Goal: Task Accomplishment & Management: Complete application form

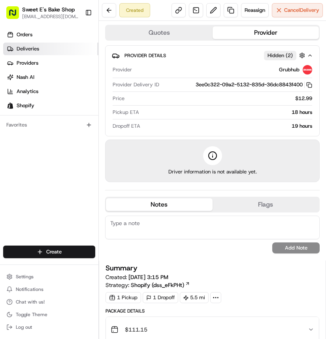
click at [25, 46] on span "Deliveries" at bounding box center [28, 48] width 22 height 7
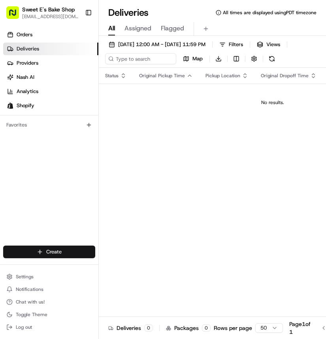
click at [39, 257] on html "Sweet E's Bake Shop [EMAIL_ADDRESS][DOMAIN_NAME] Toggle Sidebar Orders Deliveri…" at bounding box center [163, 169] width 326 height 339
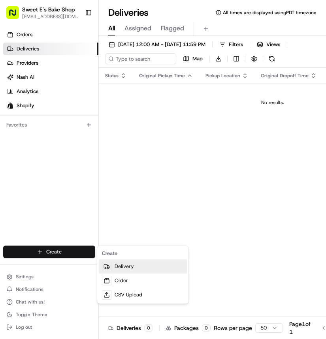
click at [112, 265] on link "Delivery" at bounding box center [143, 267] width 88 height 14
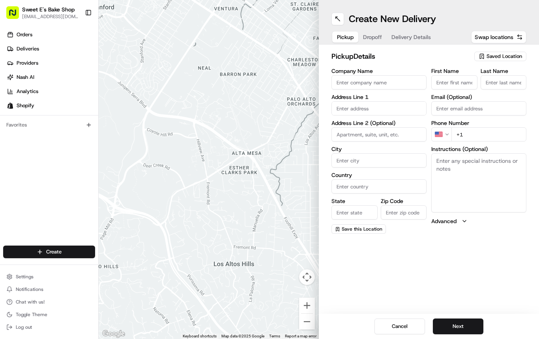
click at [325, 86] on input "Company Name" at bounding box center [378, 82] width 95 height 14
type input "Sweet E's Bakeshop"
type input "[STREET_ADDRESS][PERSON_NAME]"
type input "[GEOGRAPHIC_DATA]"
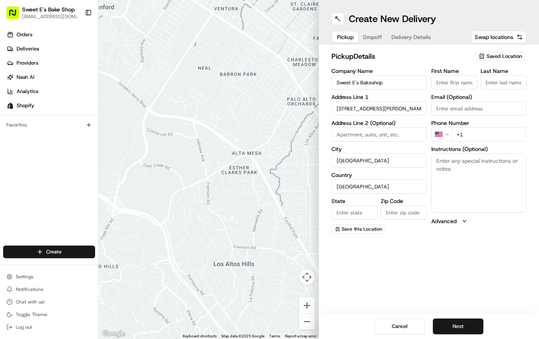
type input "CA"
type input "90016"
type input "[PERSON_NAME]"
type input "[EMAIL_ADDRESS][DOMAIN_NAME]"
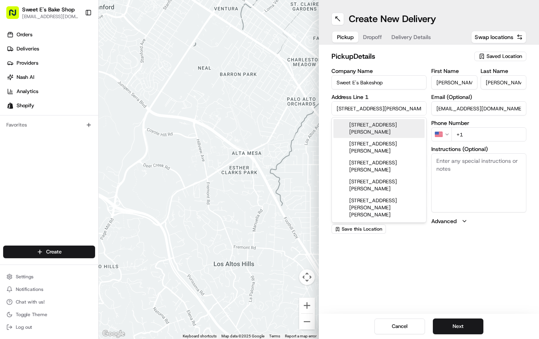
click at [325, 70] on label "Company Name" at bounding box center [378, 71] width 95 height 6
click at [325, 75] on input "Sweet E's Bakeshop" at bounding box center [378, 82] width 95 height 14
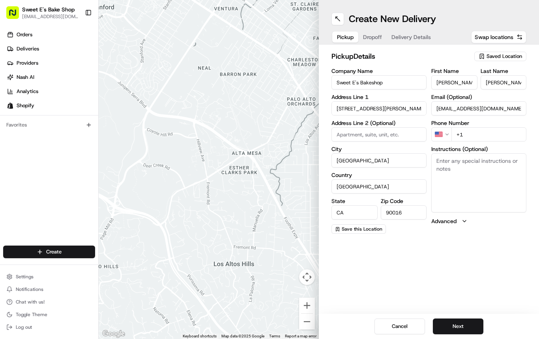
click at [325, 66] on div "pickup Details Saved Location Company Name Sweet E's Bakeshop Address Line 1 [S…" at bounding box center [428, 142] width 195 height 183
click at [325, 58] on span "Saved Location" at bounding box center [505, 56] width 36 height 7
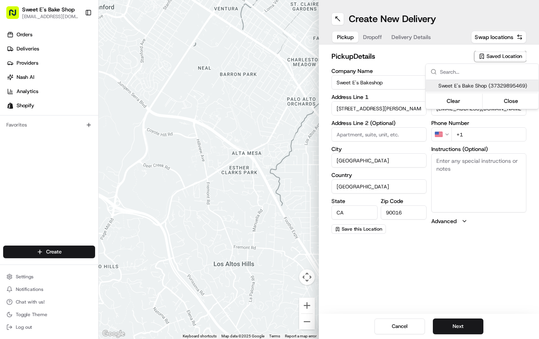
click at [325, 87] on span "Sweet E's Bake Shop (37329895469)" at bounding box center [486, 85] width 97 height 7
type input "Sweet E's Bake Shop"
type input "[STREET_ADDRESS][PERSON_NAME]"
type input "US"
type input "[EMAIL_ADDRESS][DOMAIN_NAME]"
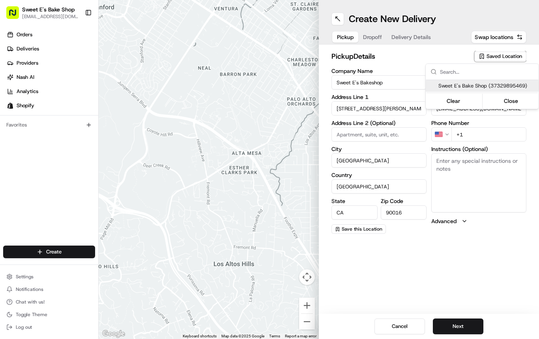
type input "[PHONE_NUMBER]"
type textarea "Handle with care. Product should not be left unattended. If the customer is not…"
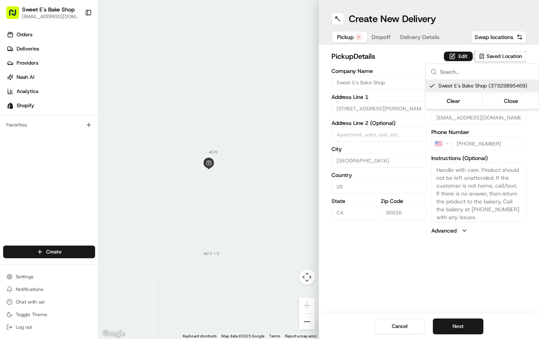
click at [325, 54] on html "Sweet E's Bake Shop [EMAIL_ADDRESS][DOMAIN_NAME] Toggle Sidebar Orders Deliveri…" at bounding box center [269, 169] width 539 height 339
click at [325, 54] on button "Edit" at bounding box center [458, 56] width 29 height 9
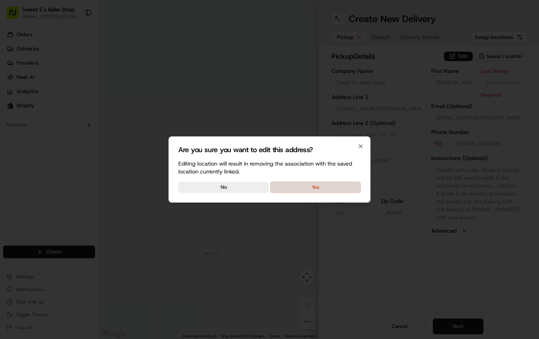
click at [318, 183] on button "Yes" at bounding box center [315, 187] width 90 height 11
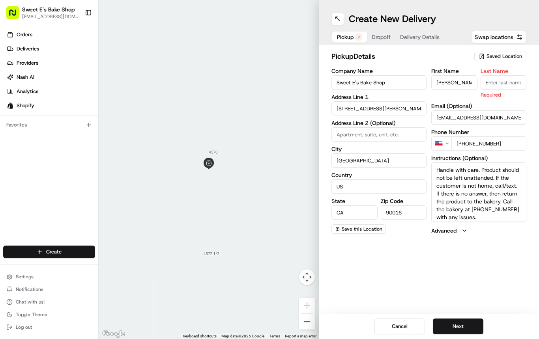
click at [325, 81] on input "Last Name" at bounding box center [504, 82] width 46 height 14
type input "n"
click at [325, 74] on div "First Name [PERSON_NAME]" at bounding box center [454, 83] width 46 height 30
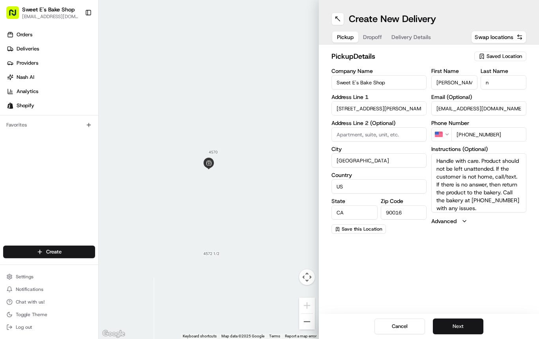
click at [325, 324] on button "Next" at bounding box center [458, 327] width 51 height 16
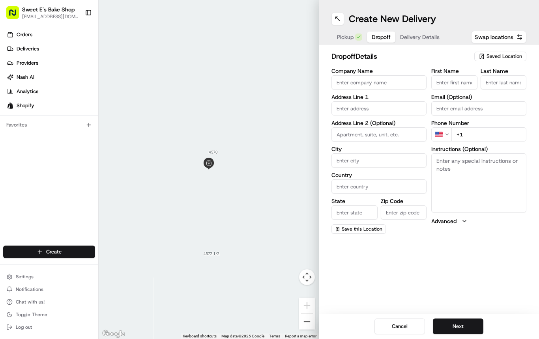
click at [325, 110] on input "text" at bounding box center [378, 108] width 95 height 14
paste input "[STREET_ADDRESS][PERSON_NAME]"
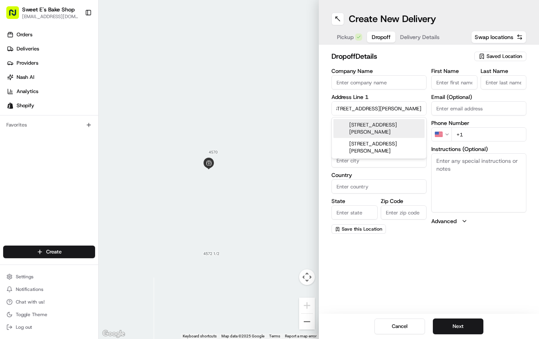
click at [325, 134] on div "[STREET_ADDRESS][PERSON_NAME]" at bounding box center [378, 128] width 91 height 19
type input "[STREET_ADDRESS][PERSON_NAME]"
type input "[GEOGRAPHIC_DATA]"
type input "CA"
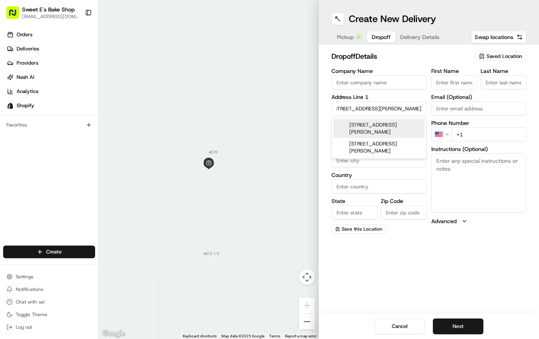
type input "91331"
type input "[STREET_ADDRESS][PERSON_NAME]"
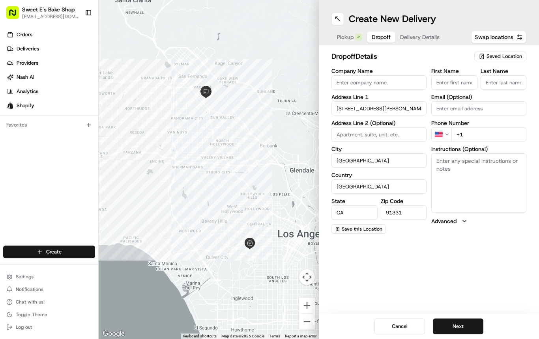
click at [325, 137] on input "+1" at bounding box center [488, 134] width 75 height 14
paste input "[PHONE_NUMBER]"
type input "[PHONE_NUMBER]"
click at [325, 74] on div "First Name" at bounding box center [454, 78] width 46 height 21
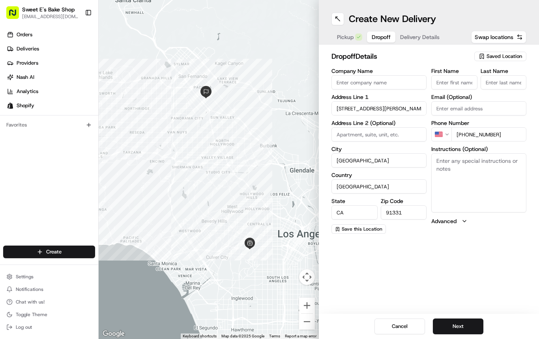
click at [325, 77] on input "First Name" at bounding box center [454, 82] width 46 height 14
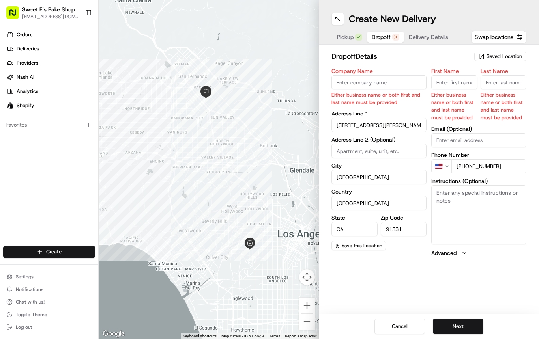
click at [325, 86] on input "First Name" at bounding box center [454, 82] width 46 height 14
paste input "[PERSON_NAME]"
click at [325, 86] on input "[PERSON_NAME]" at bounding box center [454, 82] width 46 height 14
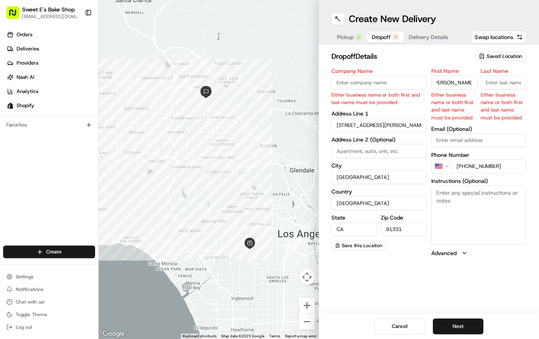
click at [325, 86] on input "[PERSON_NAME]" at bounding box center [454, 82] width 46 height 14
type input "Paloma"
click at [325, 86] on input "Last Name" at bounding box center [504, 82] width 46 height 14
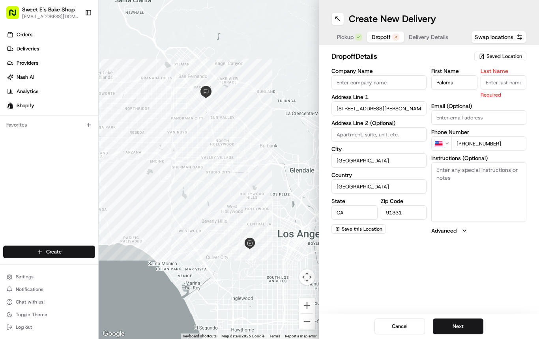
paste input "[PERSON_NAME]"
type input "[PERSON_NAME]"
click at [325, 86] on input "Company Name" at bounding box center [378, 82] width 95 height 14
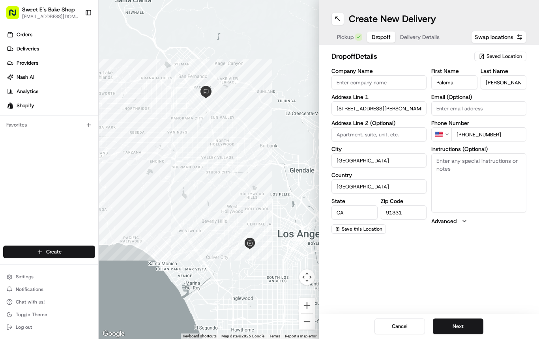
click at [325, 251] on div "Create New Delivery Pickup Dropoff Delivery Details Swap locations dropoff Deta…" at bounding box center [429, 169] width 220 height 339
click at [325, 176] on textarea "Instructions (Optional)" at bounding box center [478, 183] width 95 height 59
paste textarea "Handle with care. Text a photo and upload to the DoorDash order. Product should…"
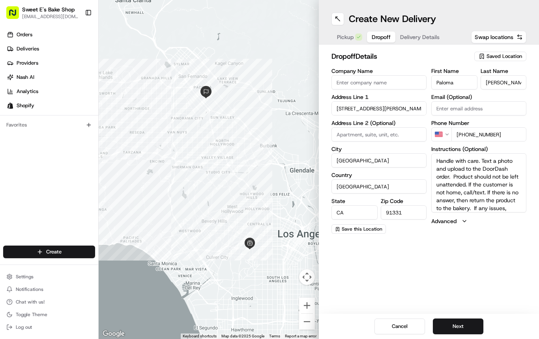
scroll to position [23, 0]
type textarea "Handle with care. Text a photo and upload to the DoorDash order. Product should…"
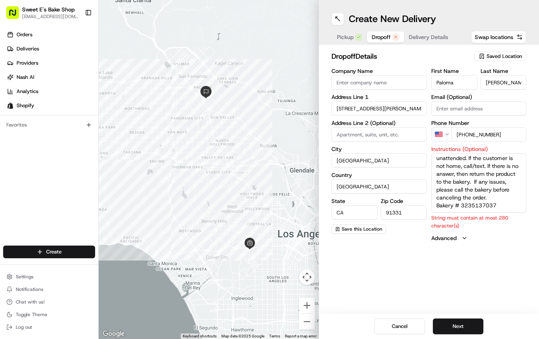
scroll to position [0, 0]
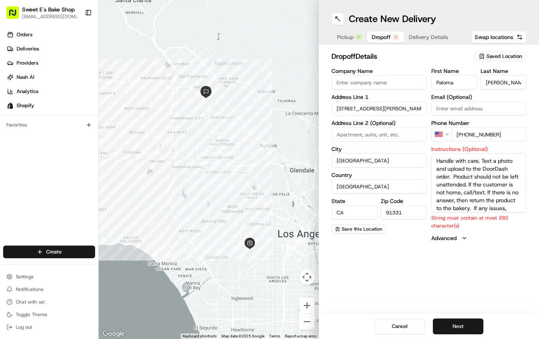
drag, startPoint x: 459, startPoint y: 206, endPoint x: 298, endPoint y: 109, distance: 187.5
click at [298, 109] on div "← Move left → Move right ↑ Move up ↓ Move down + Zoom in - Zoom out Home Jump l…" at bounding box center [319, 169] width 440 height 339
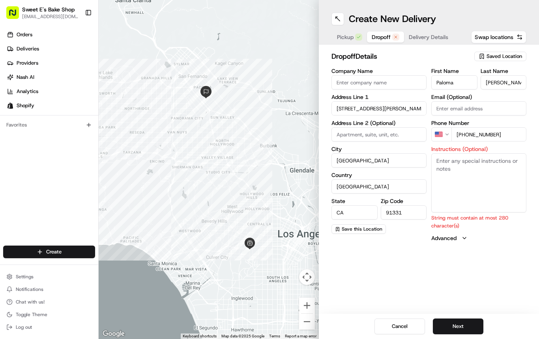
click at [325, 37] on span "Pickup" at bounding box center [345, 37] width 17 height 8
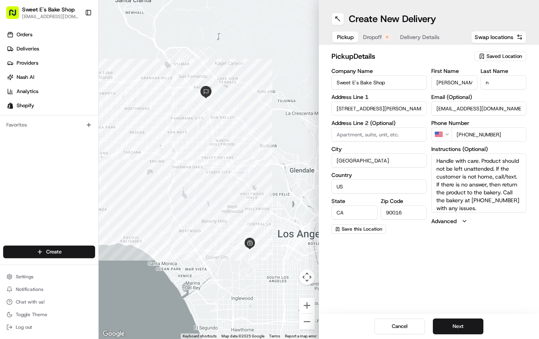
click at [325, 40] on span "Dropoff" at bounding box center [372, 37] width 19 height 8
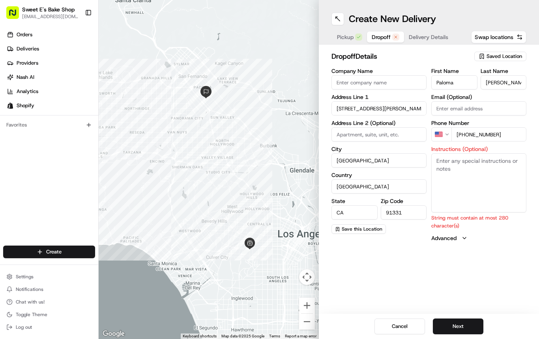
click at [325, 195] on textarea "Instructions (Optional)" at bounding box center [478, 183] width 95 height 59
click at [325, 292] on div "Create New Delivery Pickup Dropoff Delivery Details Swap locations dropoff Deta…" at bounding box center [429, 169] width 220 height 339
click at [325, 323] on button "Next" at bounding box center [458, 327] width 51 height 16
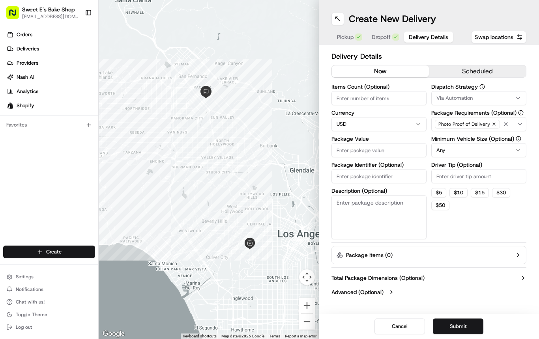
click at [325, 71] on button "scheduled" at bounding box center [477, 72] width 97 height 12
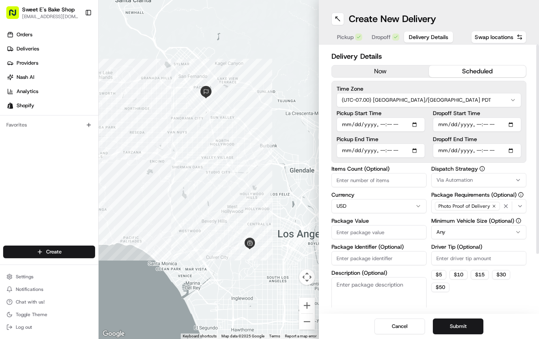
click at [325, 125] on input "Pickup Start Time" at bounding box center [381, 125] width 88 height 14
click at [325, 126] on input "Pickup Start Time" at bounding box center [381, 125] width 88 height 14
click at [325, 124] on input "Pickup Start Time" at bounding box center [381, 125] width 88 height 14
click at [325, 125] on input "Pickup Start Time" at bounding box center [381, 125] width 88 height 14
type input "[DATE]T08:00"
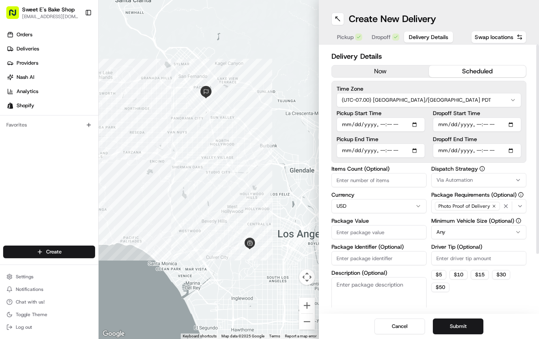
click at [325, 151] on input "Pickup End Time" at bounding box center [381, 151] width 88 height 14
type input "[DATE]T15:58"
click at [325, 150] on input "Pickup End Time" at bounding box center [381, 151] width 88 height 14
click at [325, 152] on input "Pickup End Time" at bounding box center [381, 151] width 88 height 14
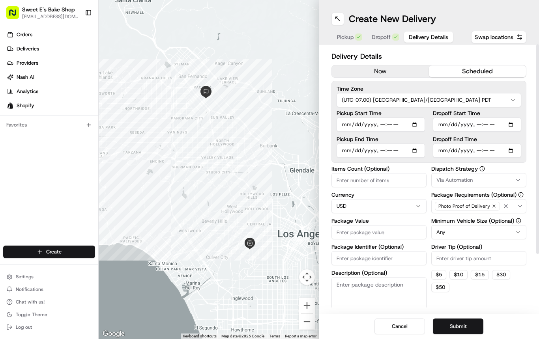
click at [325, 151] on input "Pickup End Time" at bounding box center [381, 151] width 88 height 14
type input "[DATE]T08:05"
click at [325, 142] on div "Pickup End Time" at bounding box center [381, 147] width 88 height 21
click at [325, 125] on input "Dropoff Start Time" at bounding box center [477, 125] width 88 height 14
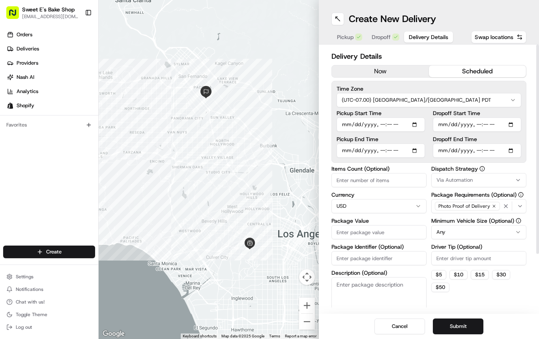
click at [325, 127] on input "Dropoff Start Time" at bounding box center [477, 125] width 88 height 14
click at [325, 125] on input "Dropoff Start Time" at bounding box center [477, 125] width 88 height 14
type input "[DATE]T08:35"
click at [325, 151] on input "Dropoff End Time" at bounding box center [477, 151] width 88 height 14
click at [325, 150] on input "Dropoff End Time" at bounding box center [477, 151] width 88 height 14
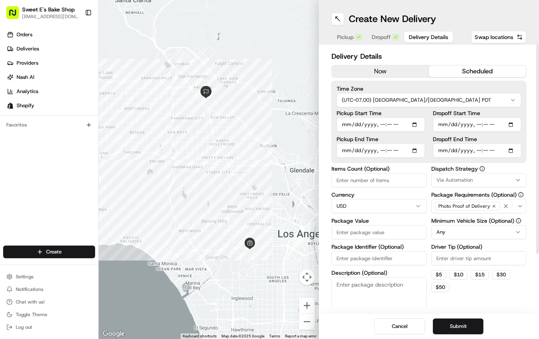
click at [325, 150] on input "Dropoff End Time" at bounding box center [477, 151] width 88 height 14
type input "[DATE]T20:45"
drag, startPoint x: 508, startPoint y: 169, endPoint x: 498, endPoint y: 180, distance: 15.6
click at [325, 169] on label "Dispatch Strategy" at bounding box center [478, 169] width 95 height 6
click at [325, 255] on input "Driver Tip (Optional)" at bounding box center [478, 258] width 95 height 14
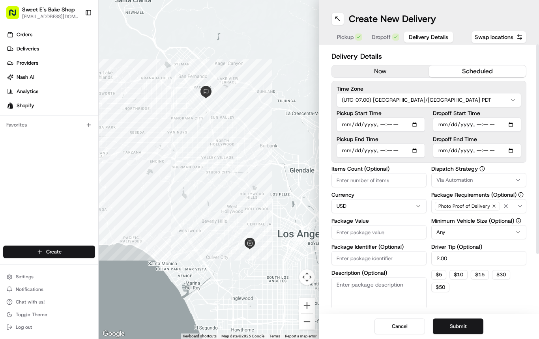
type input "2.00"
click at [325, 150] on input "Dropoff End Time" at bounding box center [477, 151] width 88 height 14
type input "[DATE]T08:45"
drag, startPoint x: 430, startPoint y: 167, endPoint x: 420, endPoint y: 160, distance: 11.8
click at [325, 167] on div "Items Count (Optional) Currency USD Package Value Package Identifier (Optional)…" at bounding box center [428, 243] width 195 height 155
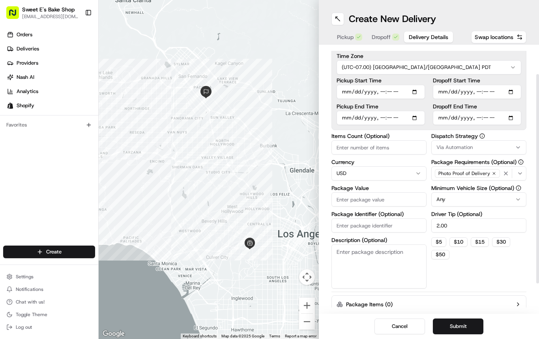
scroll to position [29, 0]
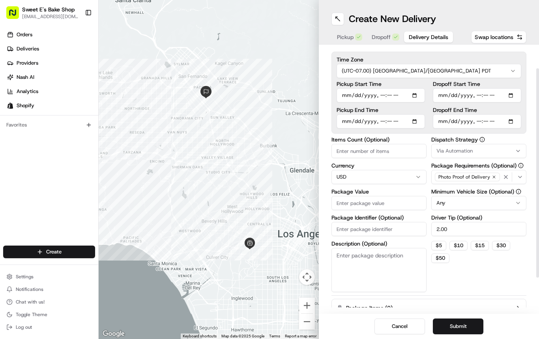
click at [325, 149] on input "Items Count (Optional)" at bounding box center [378, 151] width 95 height 14
type input "1"
click at [325, 199] on input "Package Value" at bounding box center [378, 203] width 95 height 14
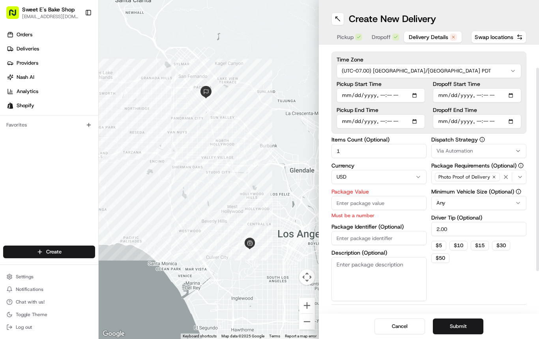
paste input "95.42"
type input "95.42"
drag, startPoint x: 364, startPoint y: 238, endPoint x: 346, endPoint y: 234, distance: 18.5
click at [325, 238] on div "Items Count (Optional) 1 Currency USD Package Value 95.42 Must be a number Pack…" at bounding box center [378, 219] width 95 height 165
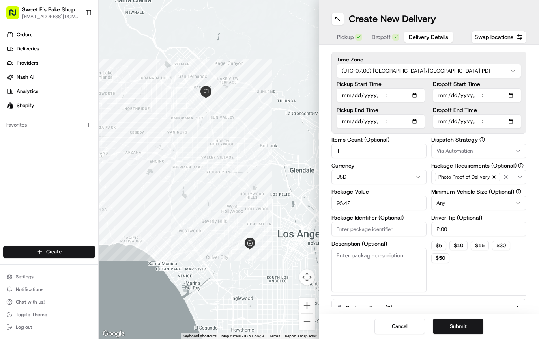
paste input "78461"
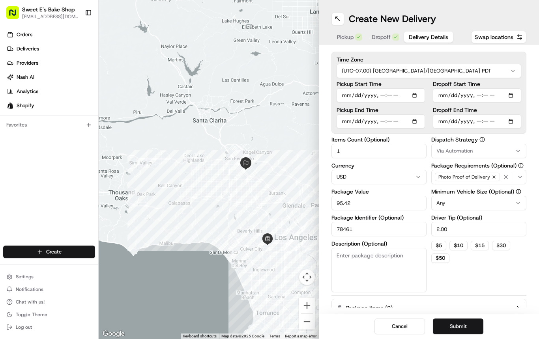
type input "78461"
click at [325, 149] on span "Via Automation" at bounding box center [454, 151] width 36 height 7
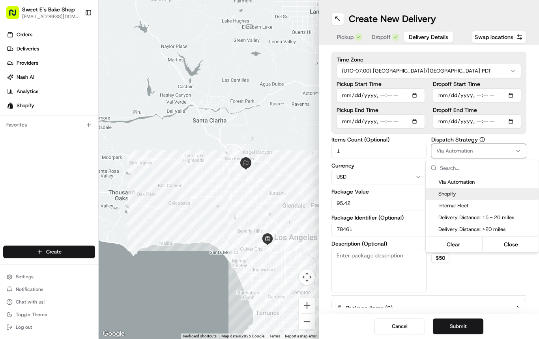
click at [325, 195] on span "Shopify" at bounding box center [486, 194] width 97 height 7
click at [325, 139] on html "Sweet E's Bake Shop [EMAIL_ADDRESS][DOMAIN_NAME] Toggle Sidebar Orders Deliveri…" at bounding box center [269, 169] width 539 height 339
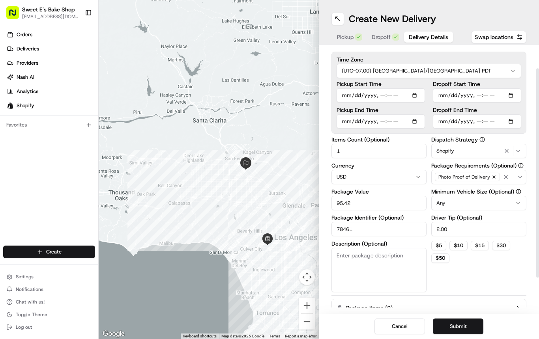
click at [325, 232] on input "2.00" at bounding box center [478, 229] width 95 height 14
click at [325, 247] on button "$ 5" at bounding box center [438, 245] width 15 height 9
type input "5"
click at [325, 212] on div "Dispatch Strategy Shopify Package Requirements (Optional) Photo Proof of Delive…" at bounding box center [478, 214] width 95 height 155
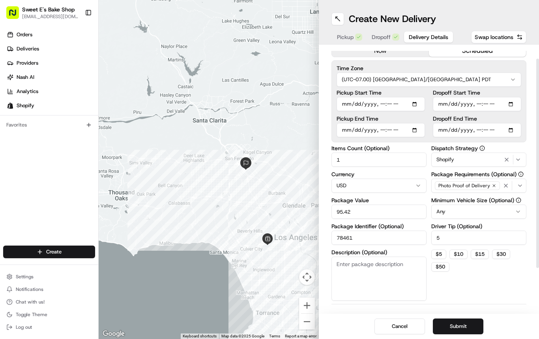
scroll to position [0, 0]
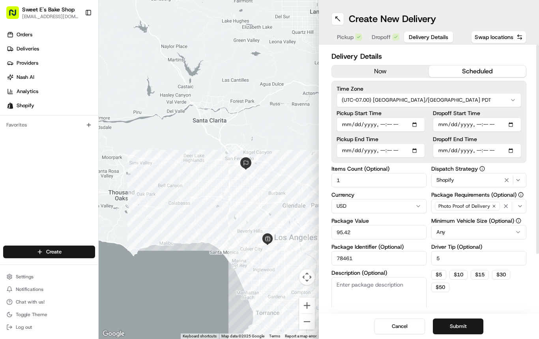
click at [325, 40] on span "Pickup" at bounding box center [345, 37] width 17 height 8
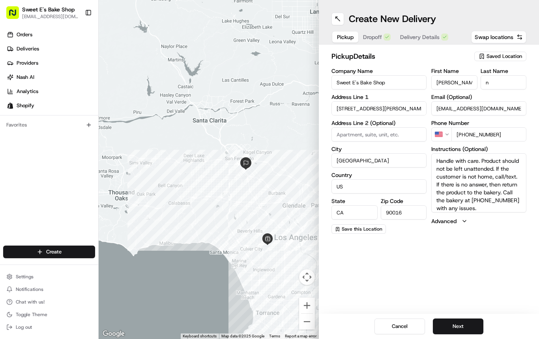
click at [325, 36] on span "Dropoff" at bounding box center [372, 37] width 19 height 8
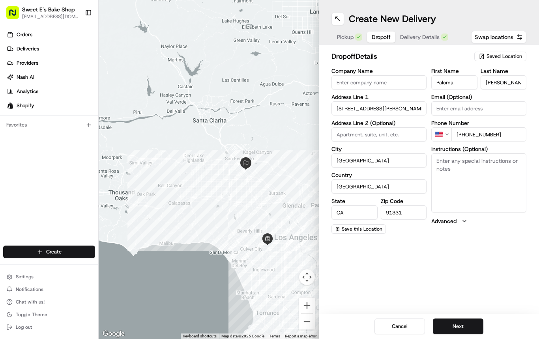
click at [325, 41] on button "Delivery Details" at bounding box center [424, 37] width 58 height 11
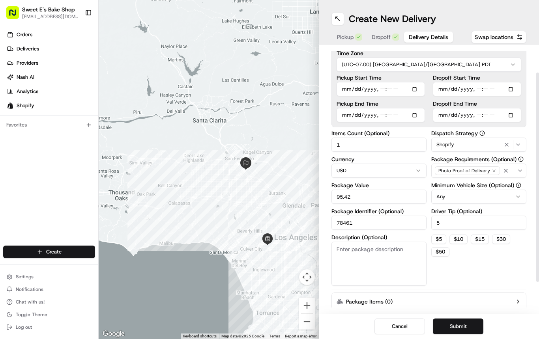
scroll to position [34, 0]
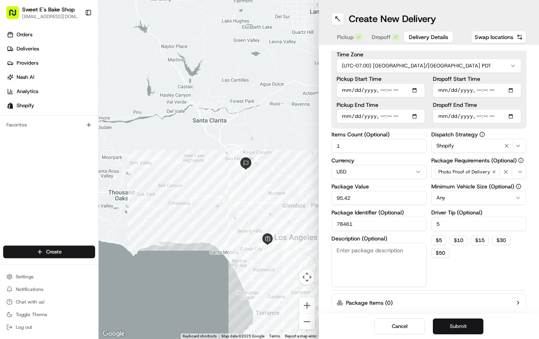
click at [325, 326] on button "Submit" at bounding box center [458, 327] width 51 height 16
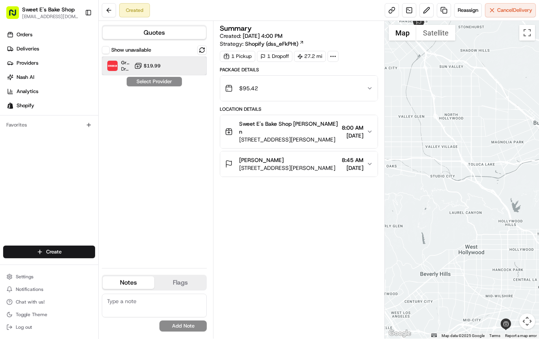
click at [113, 60] on span at bounding box center [112, 65] width 11 height 11
click at [167, 80] on button "Assign Provider" at bounding box center [154, 81] width 56 height 9
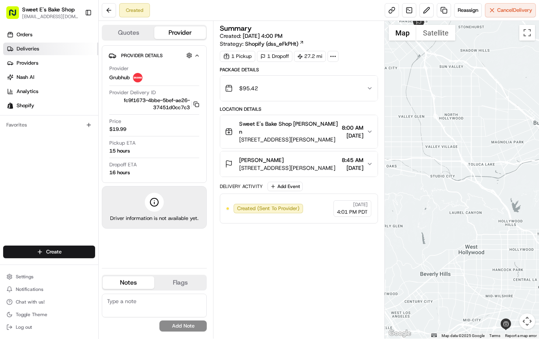
click at [29, 46] on span "Deliveries" at bounding box center [28, 48] width 22 height 7
